Goal: Transaction & Acquisition: Download file/media

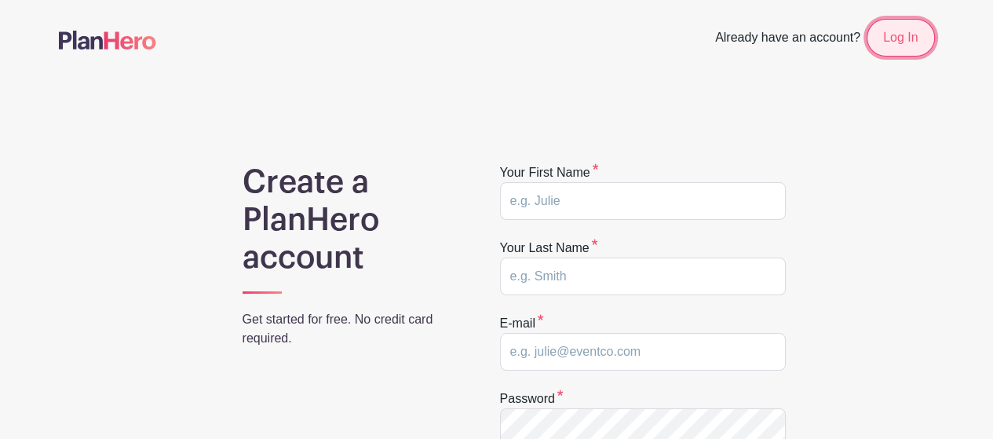
click at [907, 37] on link "Log In" at bounding box center [899, 38] width 67 height 38
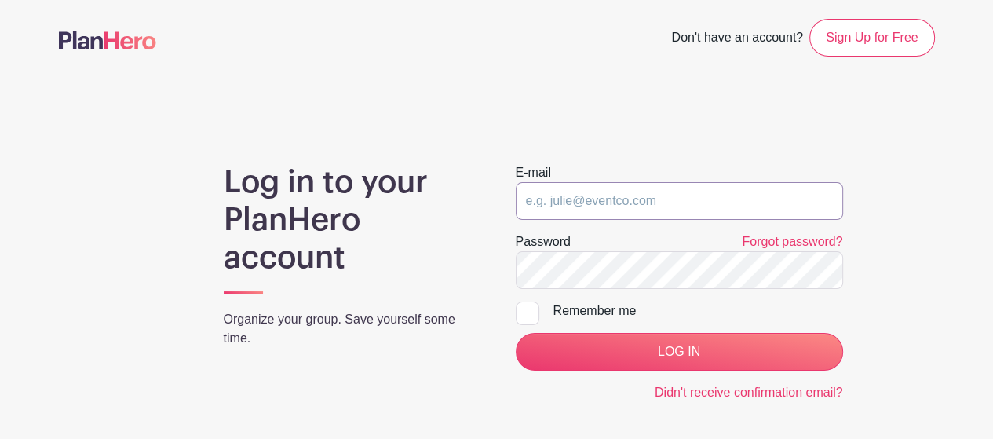
click at [631, 184] on input "email" at bounding box center [678, 201] width 327 height 38
type input "[EMAIL_ADDRESS][DOMAIN_NAME]"
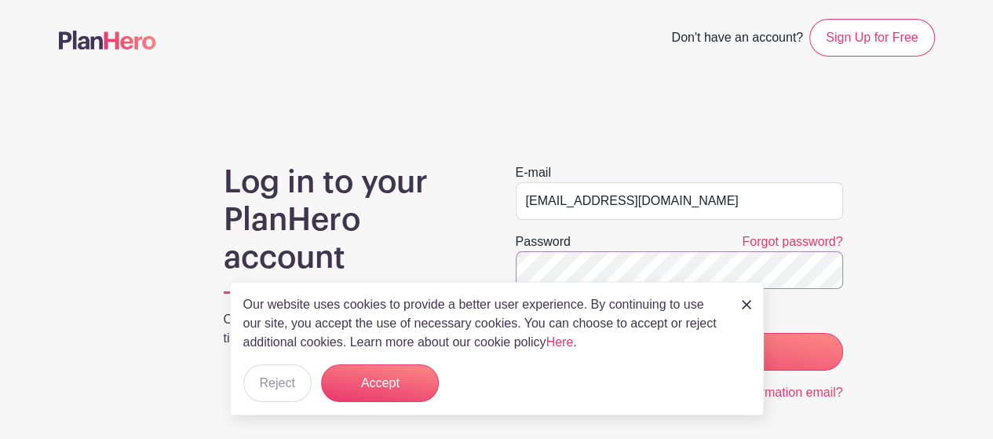
click at [515, 333] on input "LOG IN" at bounding box center [678, 352] width 327 height 38
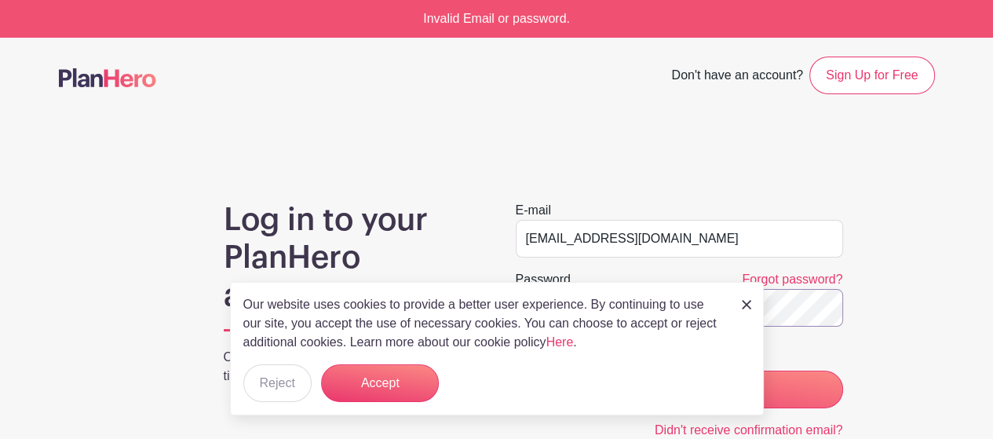
click at [515, 370] on input "LOG IN" at bounding box center [678, 389] width 327 height 38
click at [746, 309] on img at bounding box center [745, 304] width 9 height 9
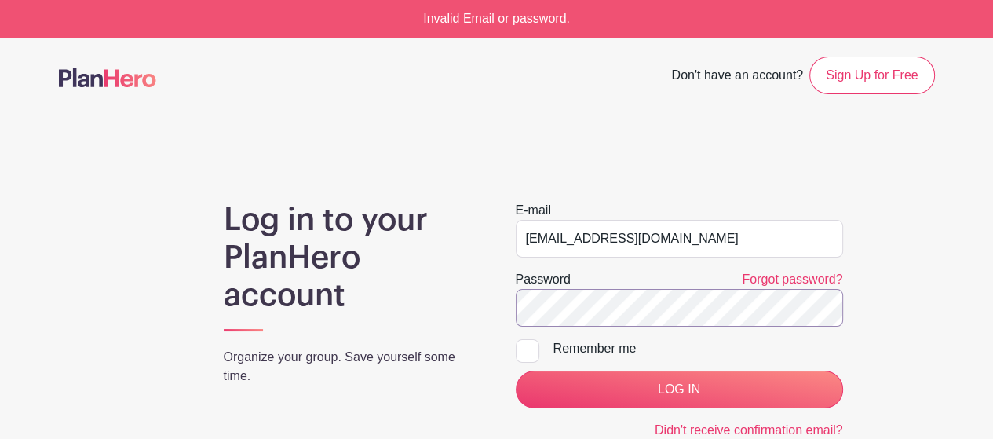
click at [515, 370] on input "LOG IN" at bounding box center [678, 389] width 327 height 38
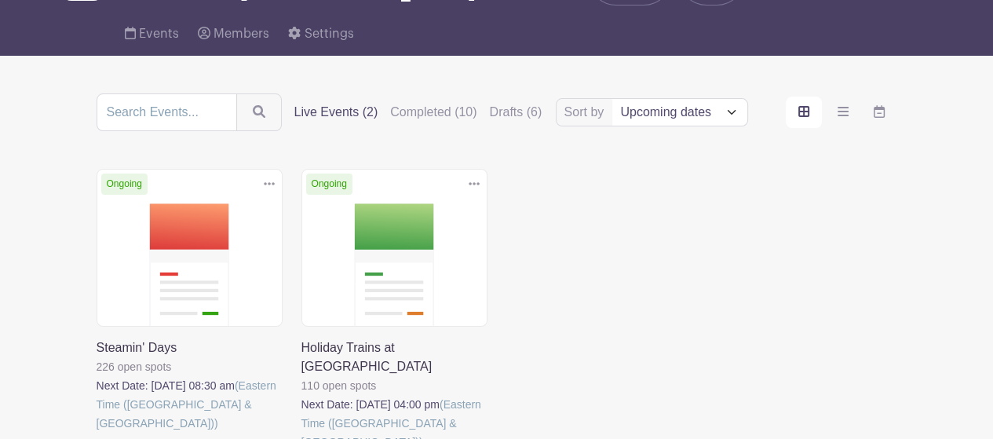
scroll to position [157, 0]
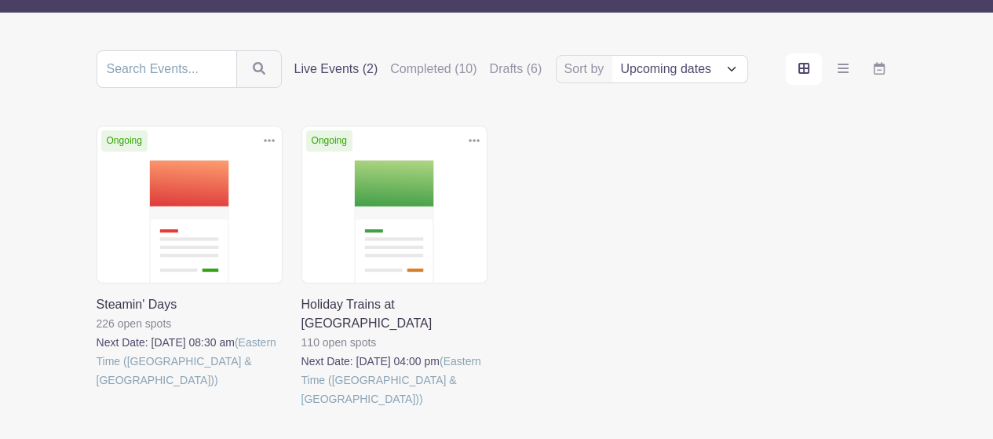
click at [97, 389] on link at bounding box center [97, 389] width 0 height 0
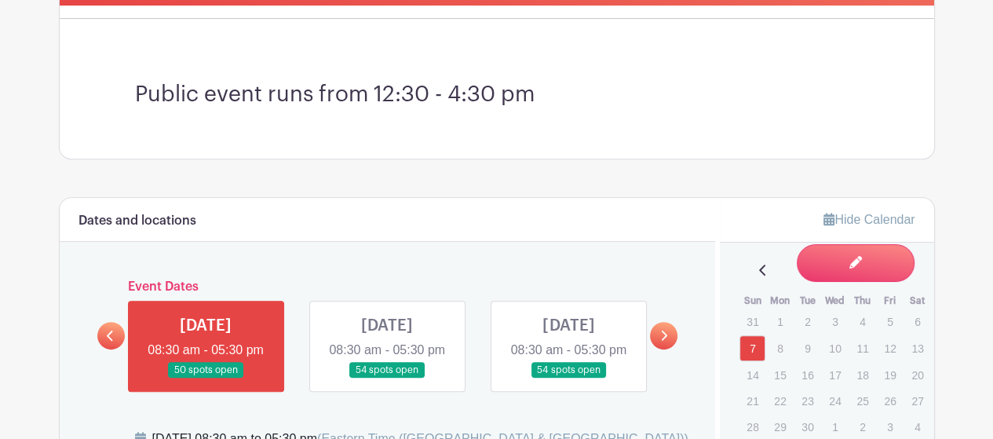
scroll to position [628, 0]
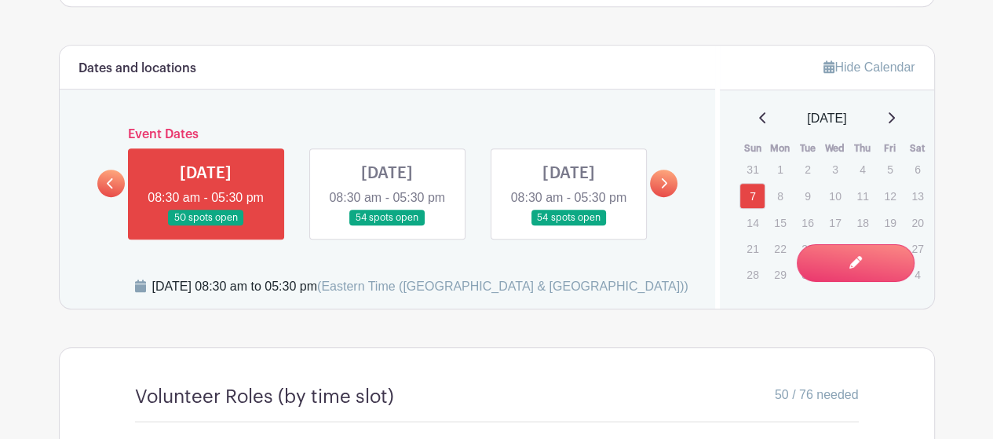
click at [387, 226] on link at bounding box center [387, 226] width 0 height 0
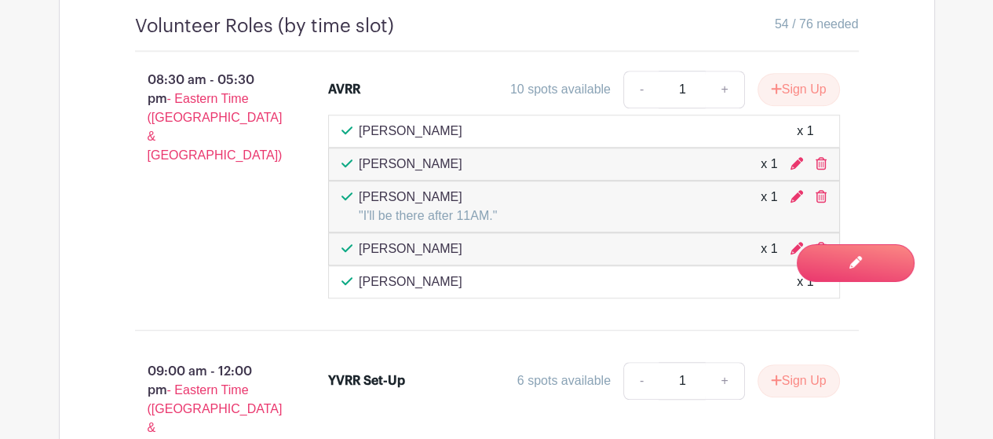
scroll to position [606, 0]
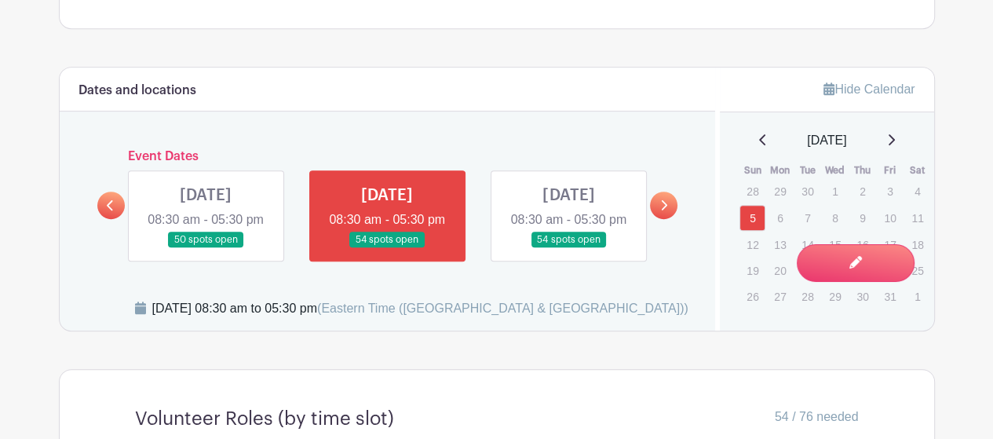
click at [117, 214] on link at bounding box center [110, 204] width 27 height 27
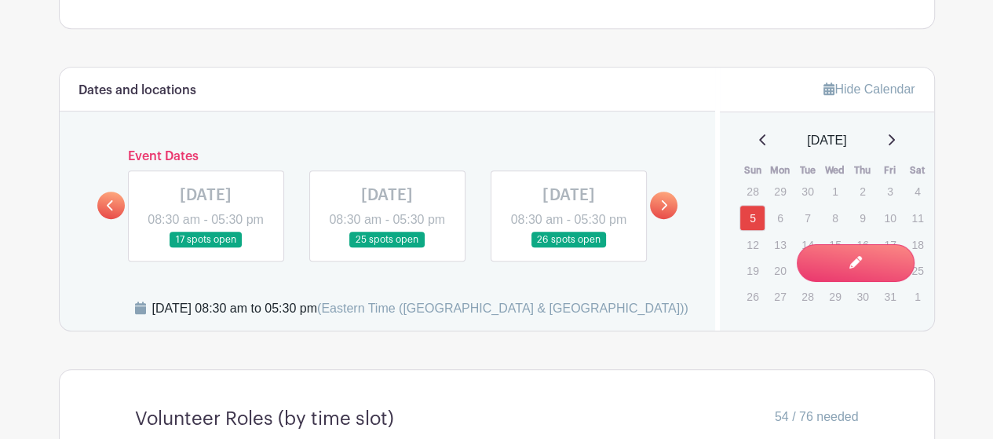
click at [568, 248] on link at bounding box center [568, 248] width 0 height 0
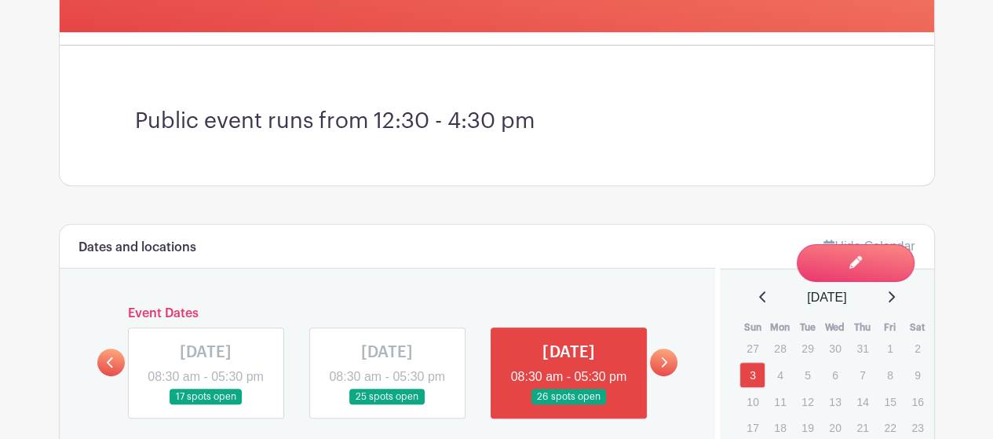
scroll to position [606, 0]
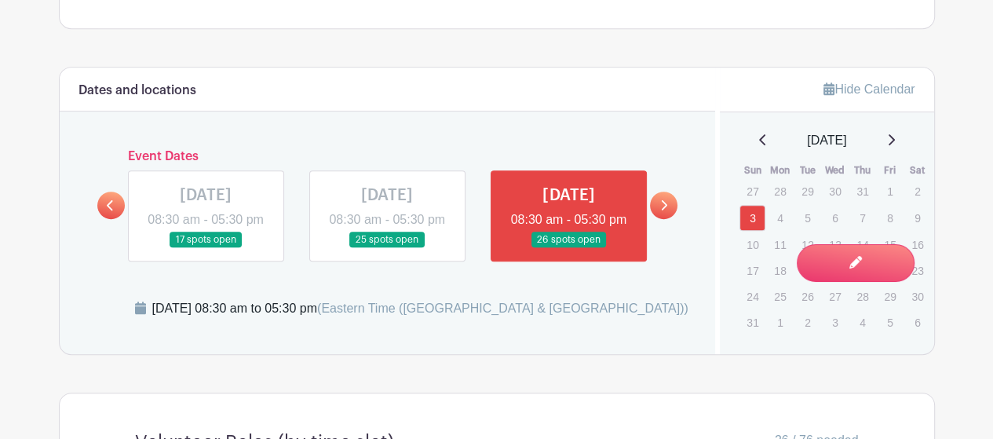
click at [387, 248] on link at bounding box center [387, 248] width 0 height 0
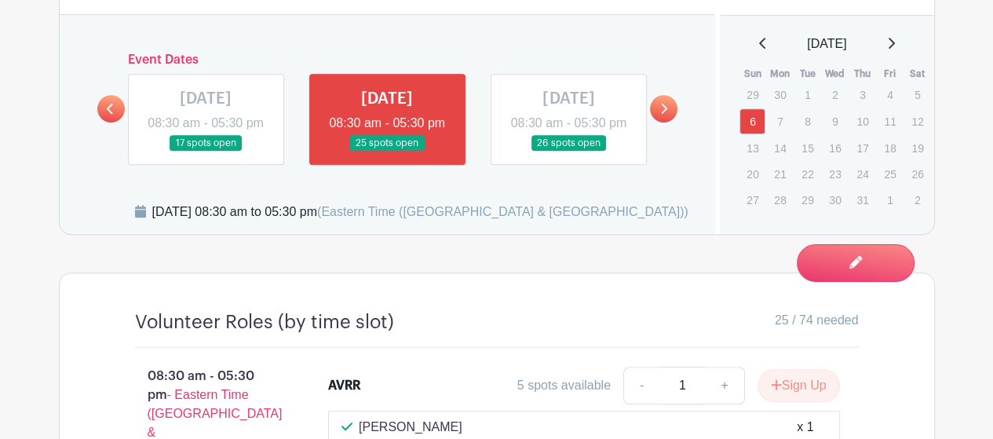
scroll to position [606, 0]
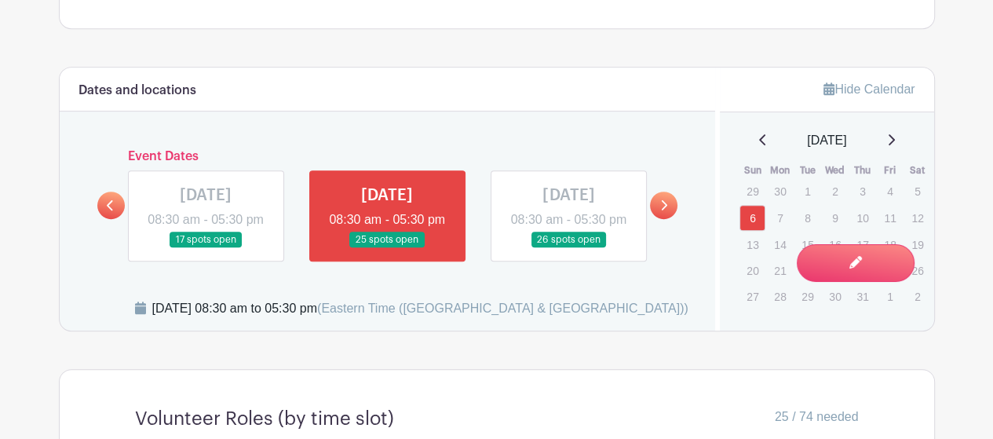
click at [122, 213] on link at bounding box center [110, 204] width 27 height 27
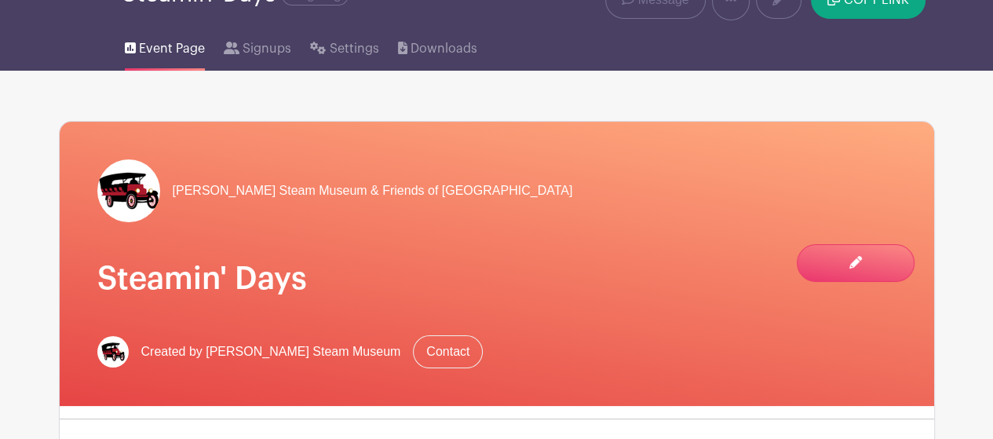
scroll to position [0, 0]
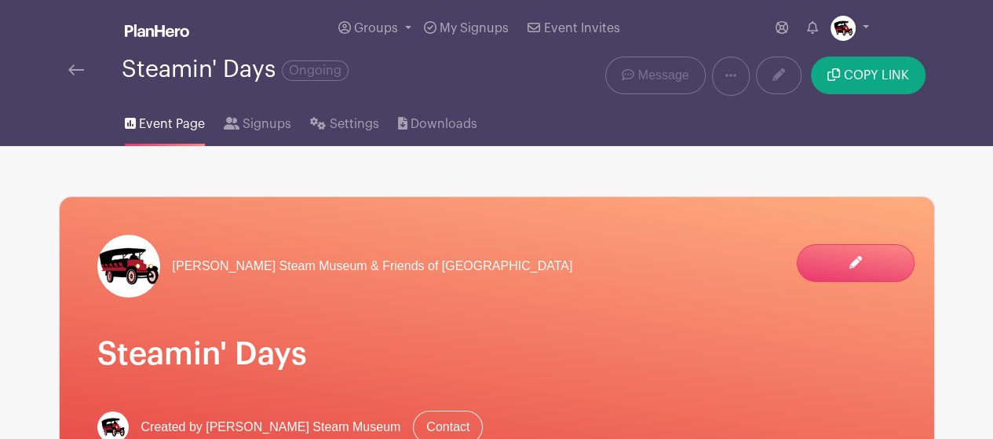
click at [68, 72] on img at bounding box center [76, 69] width 16 height 11
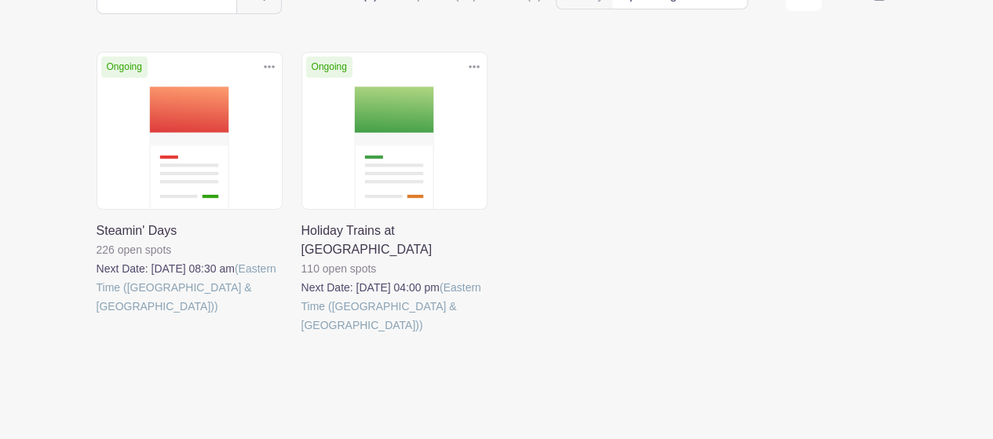
scroll to position [74, 0]
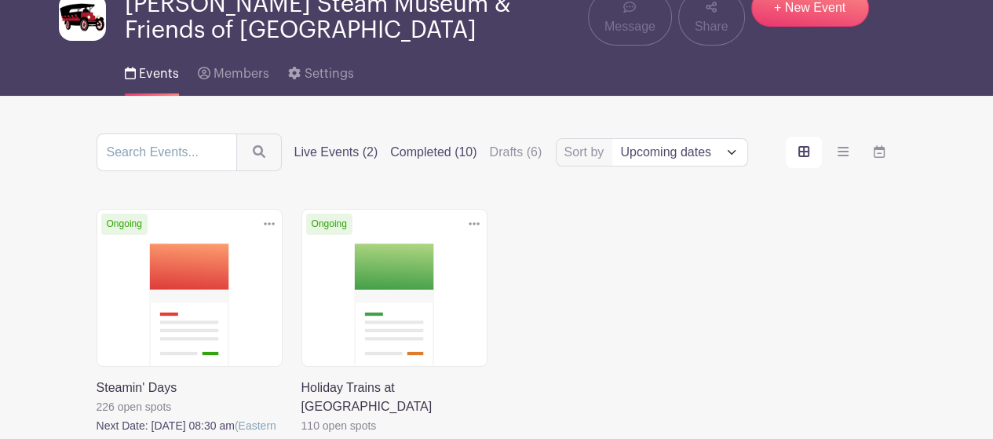
click at [440, 150] on label "Completed (10)" at bounding box center [433, 152] width 86 height 19
click at [0, 0] on input "Completed (10)" at bounding box center [0, 0] width 0 height 0
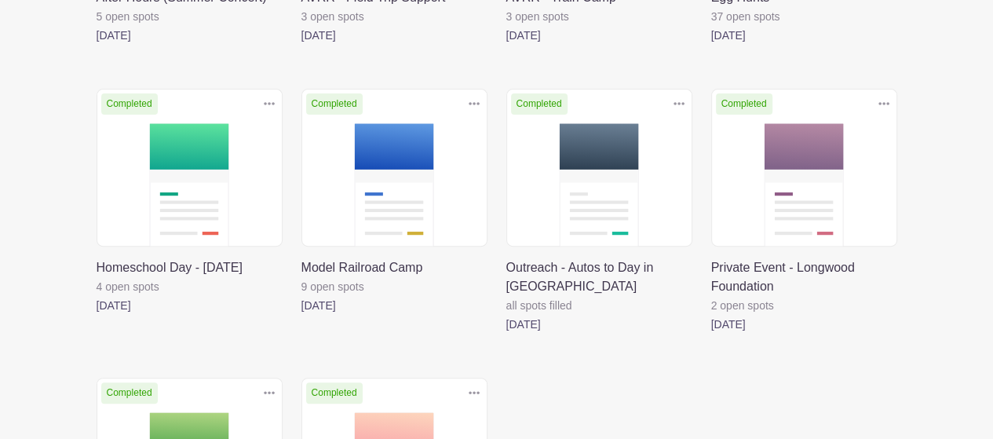
scroll to position [466, 0]
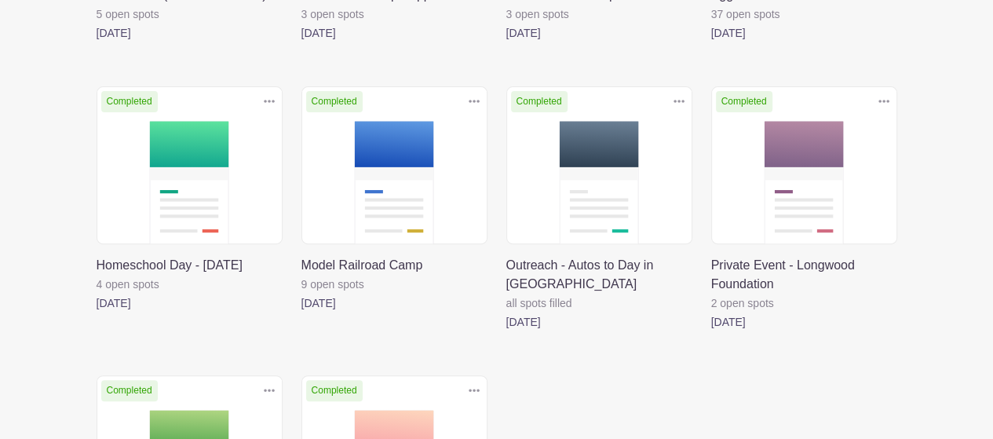
click at [301, 312] on link at bounding box center [301, 312] width 0 height 0
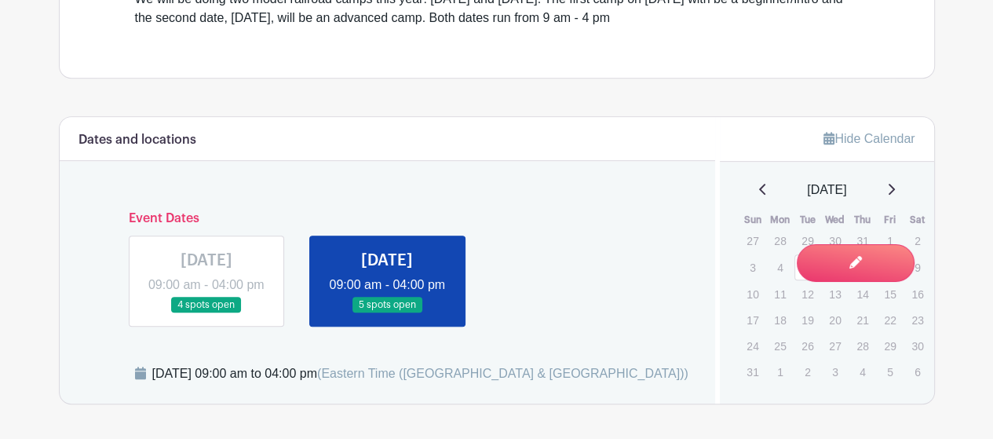
scroll to position [605, 0]
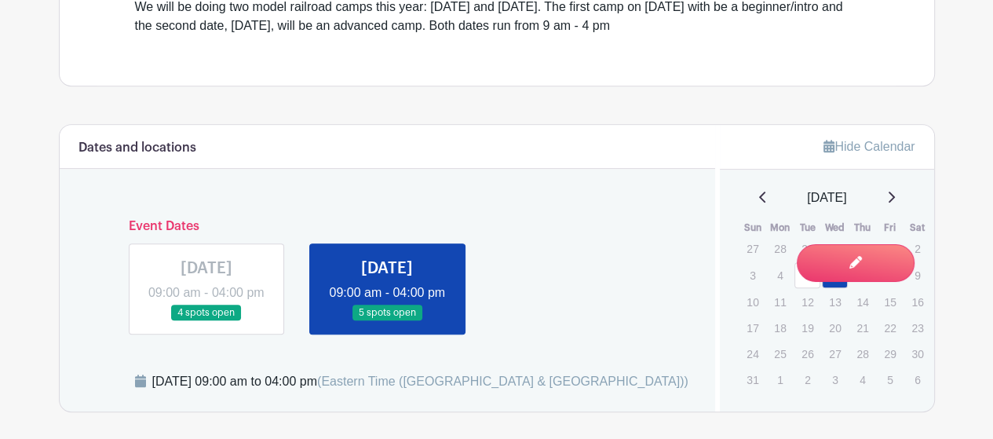
click at [206, 321] on link at bounding box center [206, 321] width 0 height 0
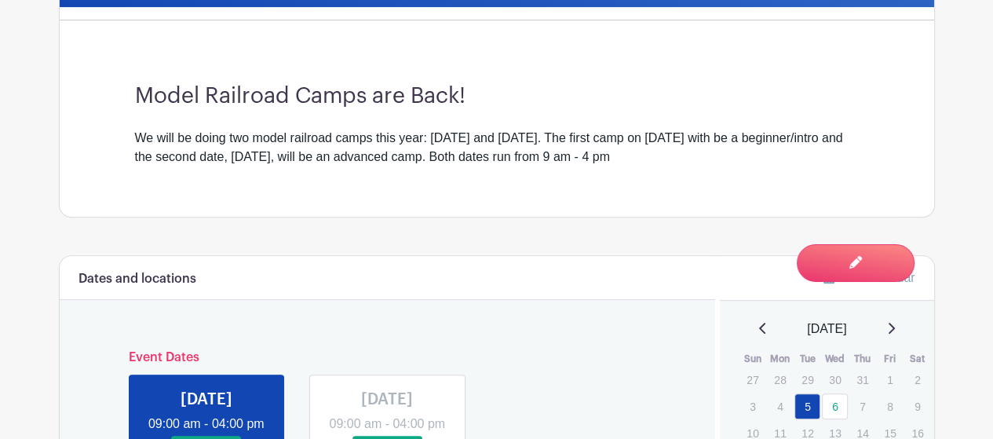
scroll to position [448, 0]
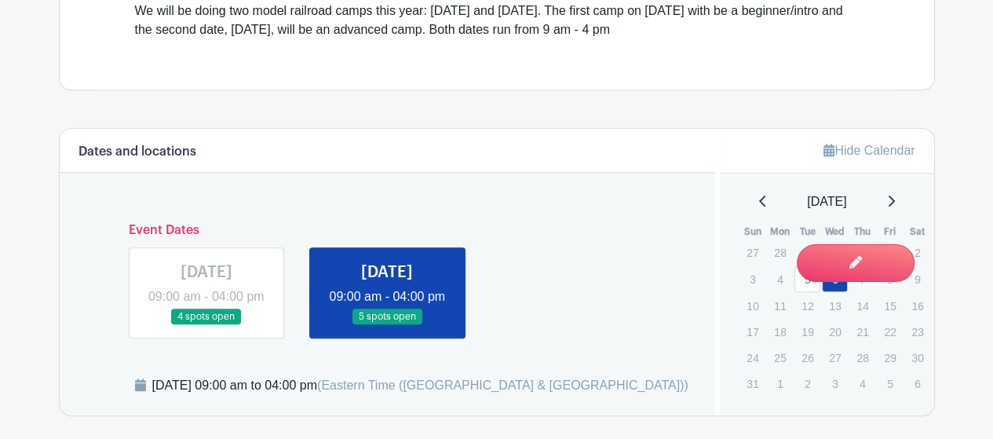
scroll to position [605, 0]
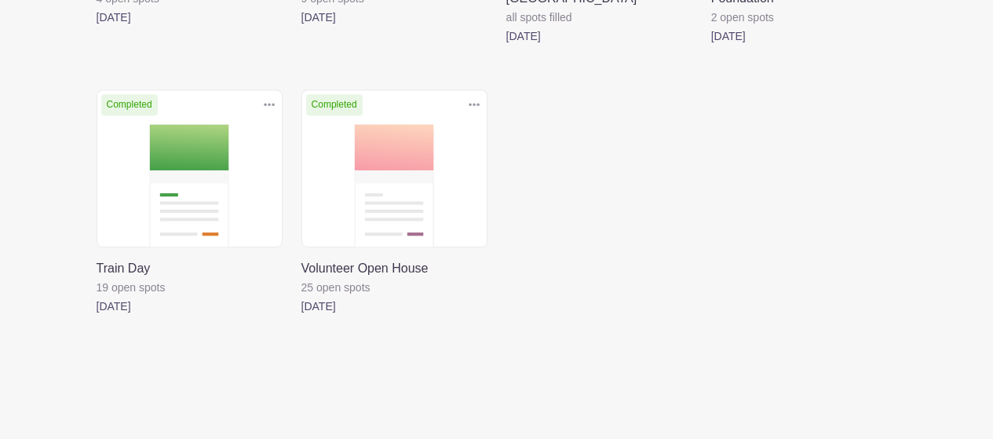
scroll to position [770, 0]
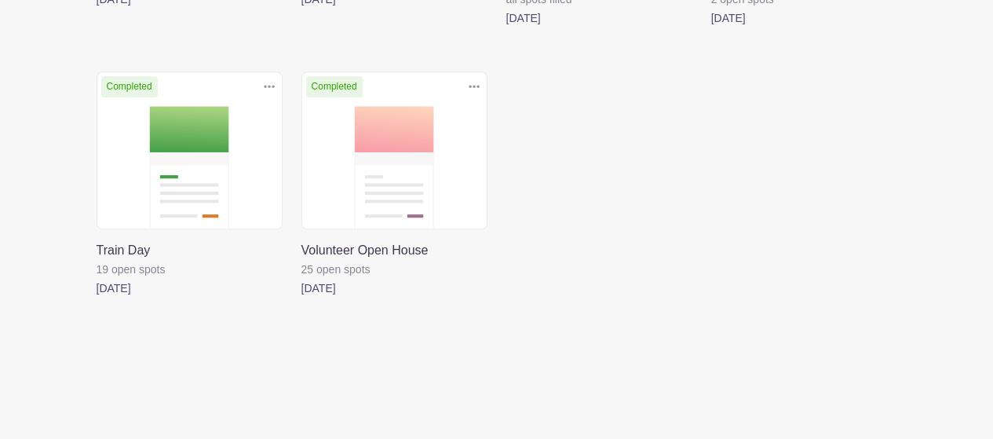
click at [97, 297] on link at bounding box center [97, 297] width 0 height 0
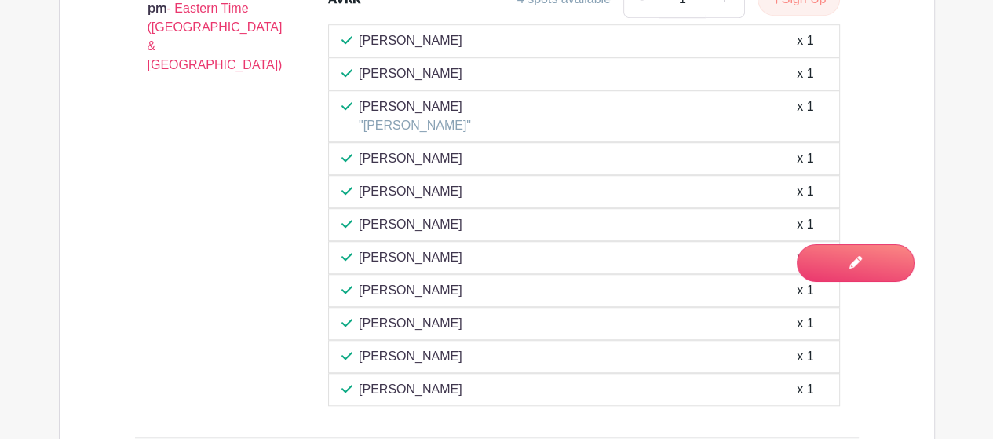
scroll to position [1098, 0]
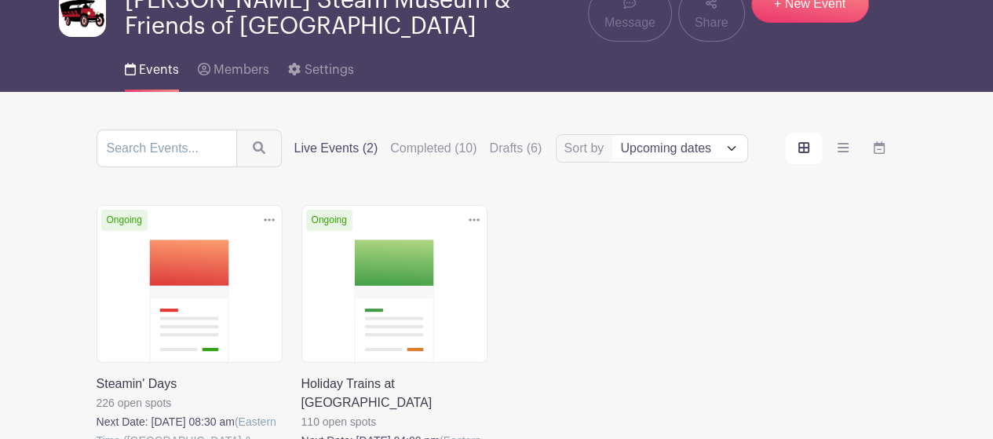
scroll to position [74, 0]
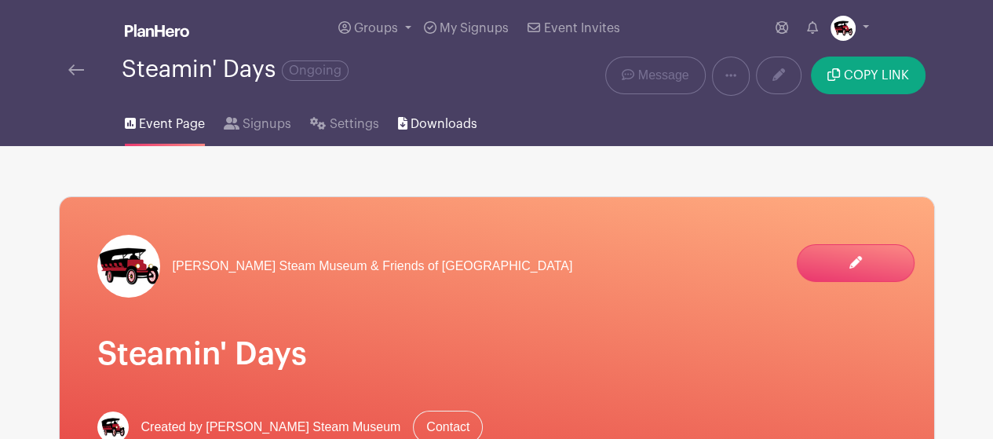
click at [442, 122] on span "Downloads" at bounding box center [443, 124] width 67 height 19
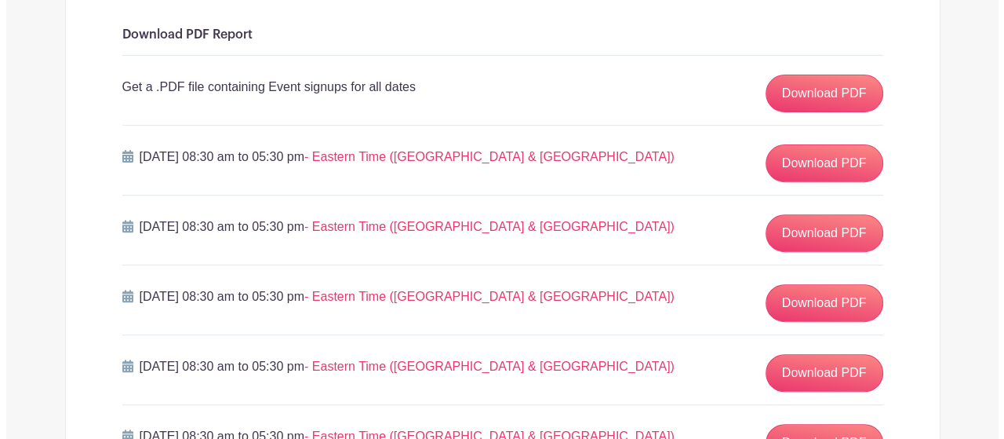
scroll to position [471, 0]
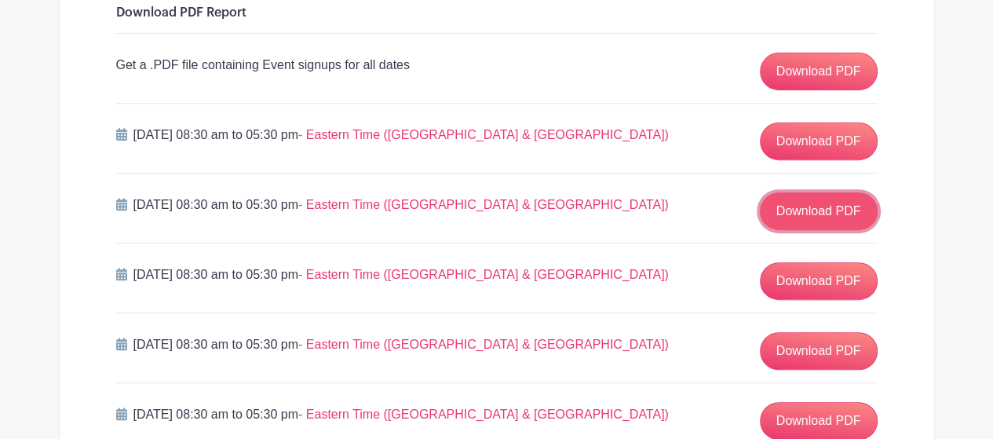
click at [790, 203] on link "Download PDF" at bounding box center [818, 211] width 118 height 38
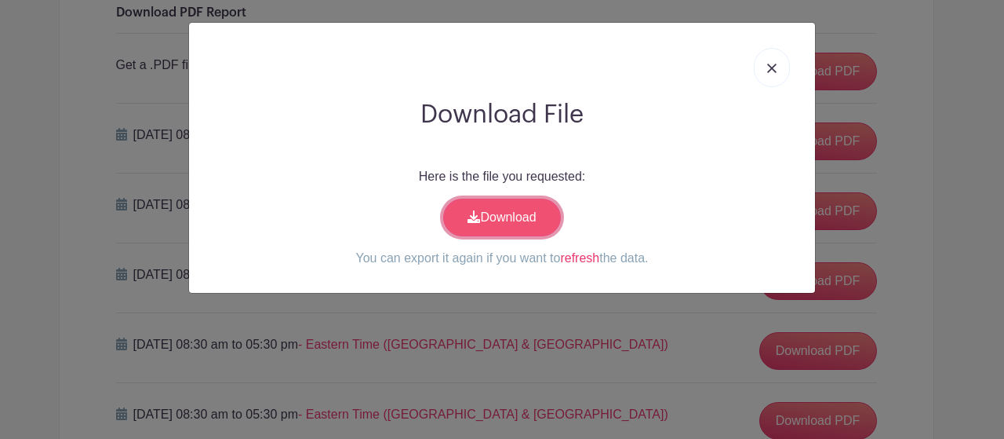
click at [493, 224] on link "Download" at bounding box center [502, 218] width 118 height 38
